Goal: Task Accomplishment & Management: Use online tool/utility

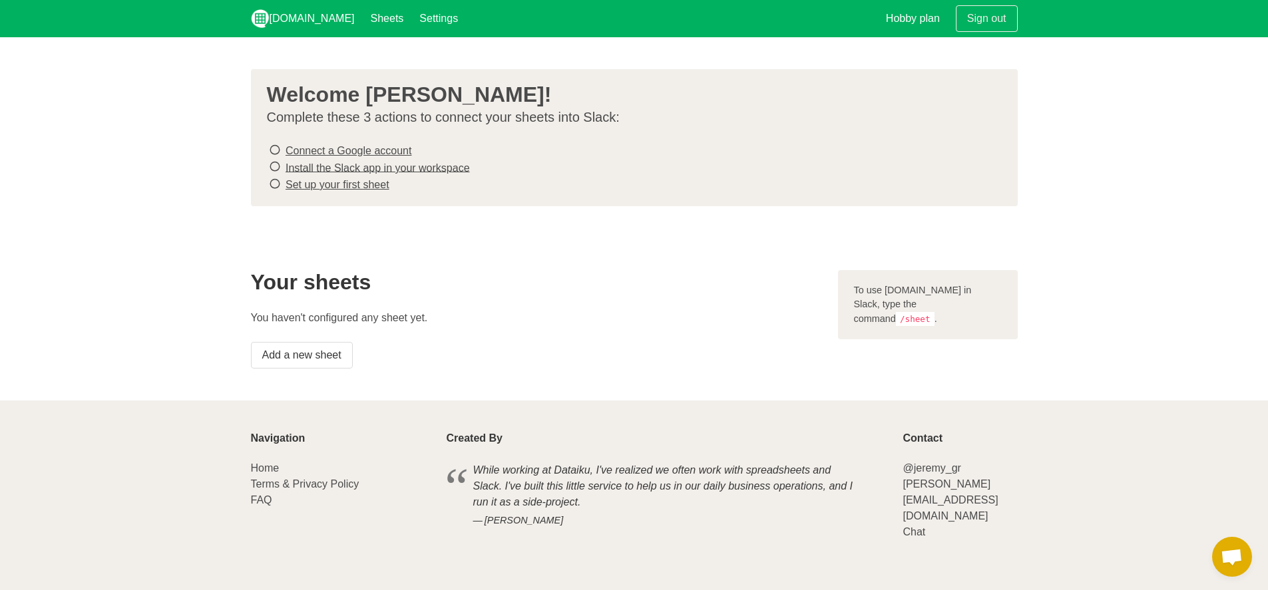
click at [274, 150] on icon at bounding box center [275, 150] width 12 height 18
click at [273, 165] on icon at bounding box center [275, 167] width 12 height 18
click at [274, 183] on icon at bounding box center [275, 184] width 12 height 18
click at [274, 152] on icon at bounding box center [275, 150] width 12 height 18
click at [291, 150] on link "Connect a Google account" at bounding box center [348, 150] width 126 height 11
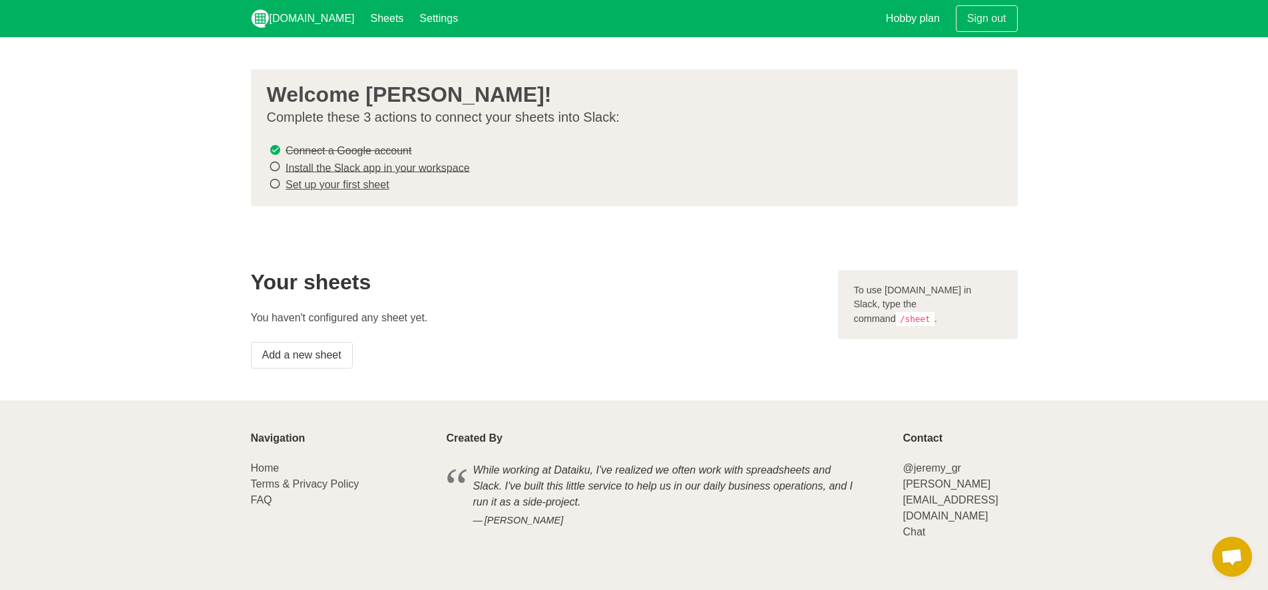
click at [339, 166] on link "Install the Slack app in your workspace" at bounding box center [377, 167] width 184 height 11
click at [381, 152] on s "Connect a Google account" at bounding box center [348, 150] width 126 height 11
click at [289, 152] on s "Connect a Google account" at bounding box center [348, 150] width 126 height 11
